Goal: Task Accomplishment & Management: Complete application form

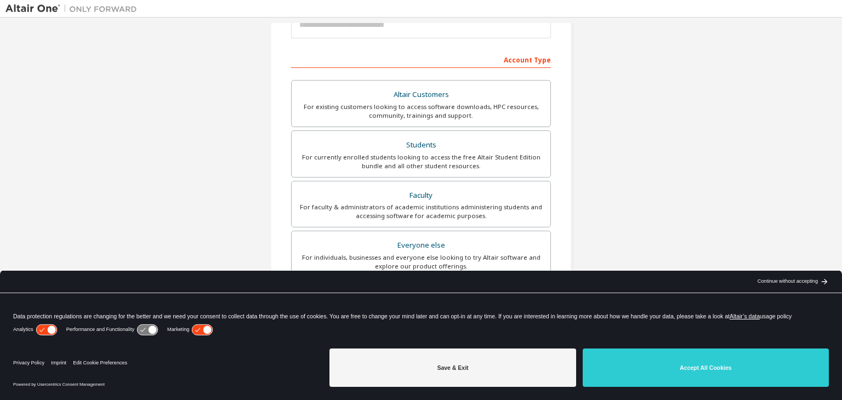
scroll to position [149, 0]
click at [683, 386] on div "Save & Exit Accept All Cookies" at bounding box center [578, 368] width 499 height 49
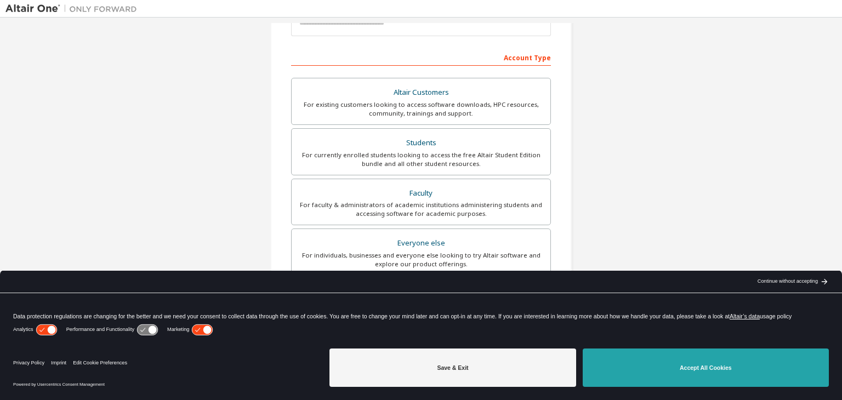
click at [673, 380] on button "Accept All Cookies" at bounding box center [706, 368] width 246 height 38
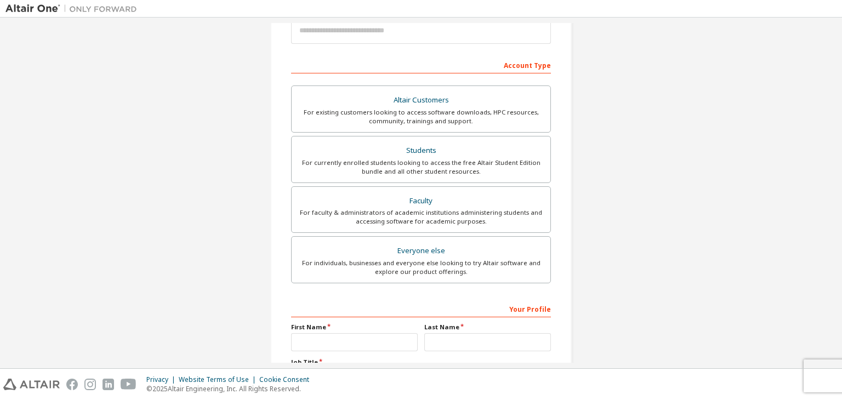
scroll to position [140, 0]
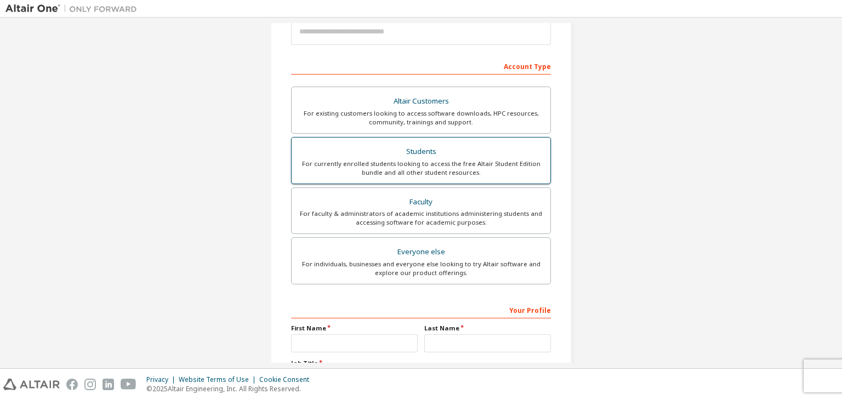
click at [493, 166] on div "For currently enrolled students looking to access the free Altair Student Editi…" at bounding box center [421, 169] width 246 height 18
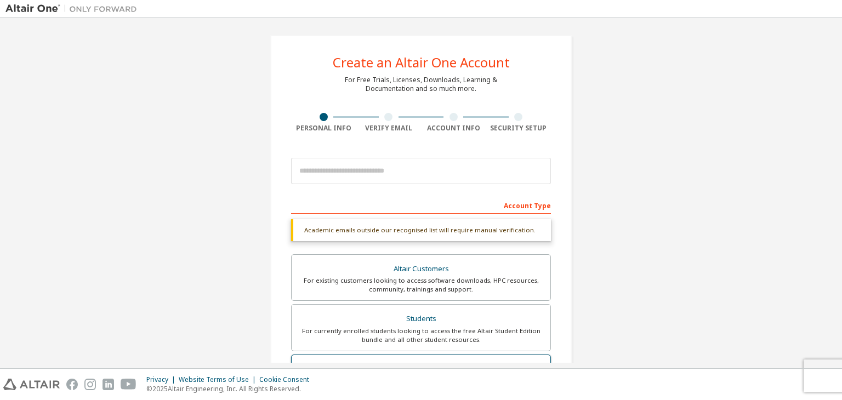
scroll to position [0, 0]
click at [395, 190] on form "This is a federated email. No need to register a new account. You should be abl…" at bounding box center [421, 382] width 260 height 458
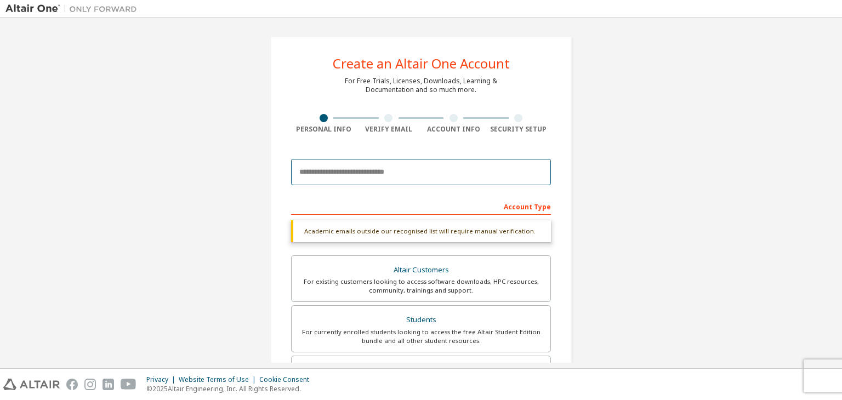
click at [382, 175] on input "email" at bounding box center [421, 172] width 260 height 26
type input "**********"
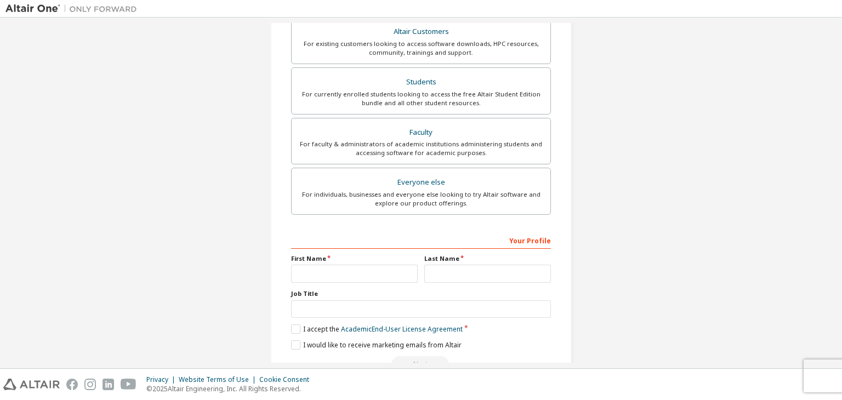
scroll to position [211, 0]
click at [380, 261] on div "First Name" at bounding box center [354, 268] width 133 height 29
click at [379, 272] on input "text" at bounding box center [354, 273] width 127 height 18
type input "*****"
type input "**********"
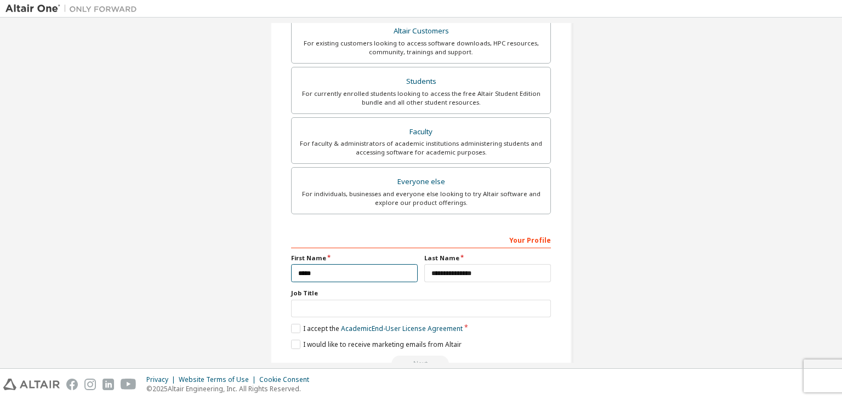
scroll to position [238, 0]
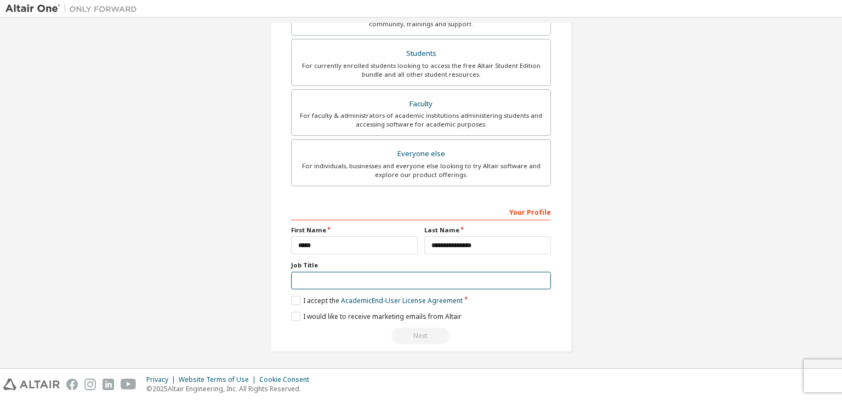
click at [356, 280] on input "text" at bounding box center [421, 281] width 260 height 18
click at [291, 298] on label "I accept the Academic End-User License Agreement" at bounding box center [377, 300] width 172 height 9
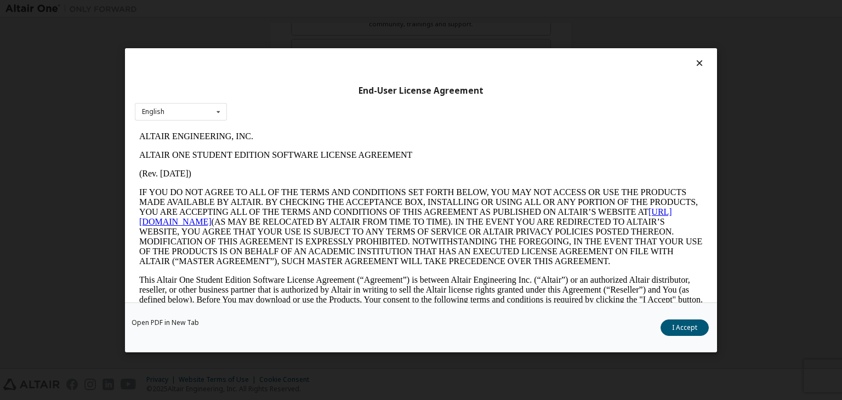
scroll to position [0, 0]
click at [693, 331] on button "I Accept" at bounding box center [685, 328] width 48 height 16
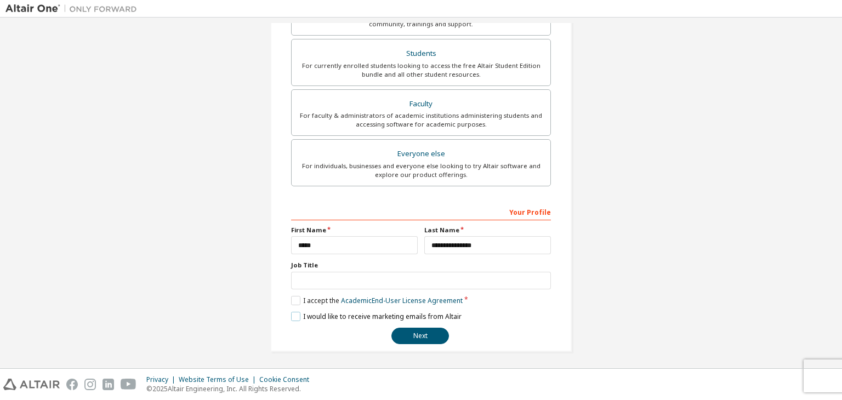
click at [297, 317] on label "I would like to receive marketing emails from Altair" at bounding box center [376, 316] width 170 height 9
click at [294, 312] on label "I would like to receive marketing emails from Altair" at bounding box center [376, 316] width 170 height 9
click at [408, 332] on button "Next" at bounding box center [420, 336] width 58 height 16
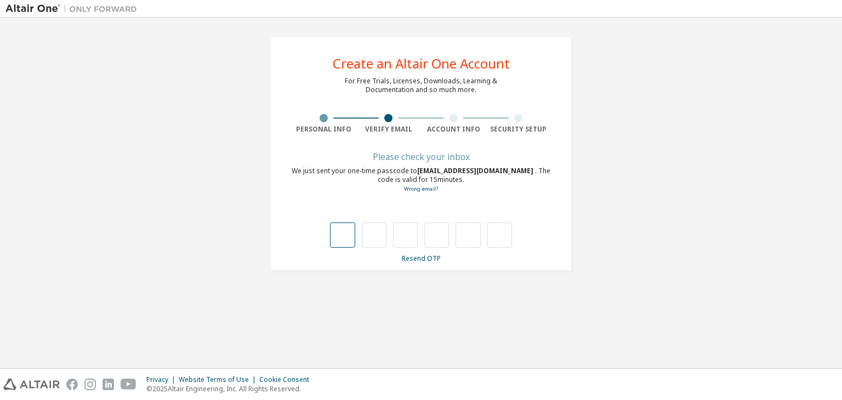
click at [344, 240] on input "text" at bounding box center [342, 235] width 25 height 25
type input "*"
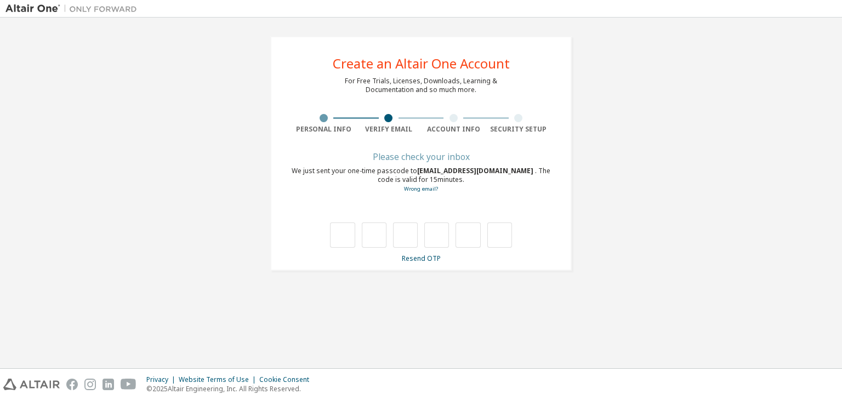
type input "*"
